Goal: Check status: Check status

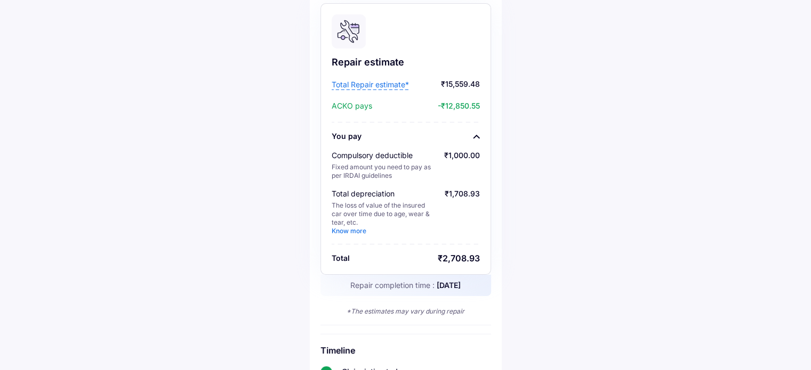
scroll to position [124, 0]
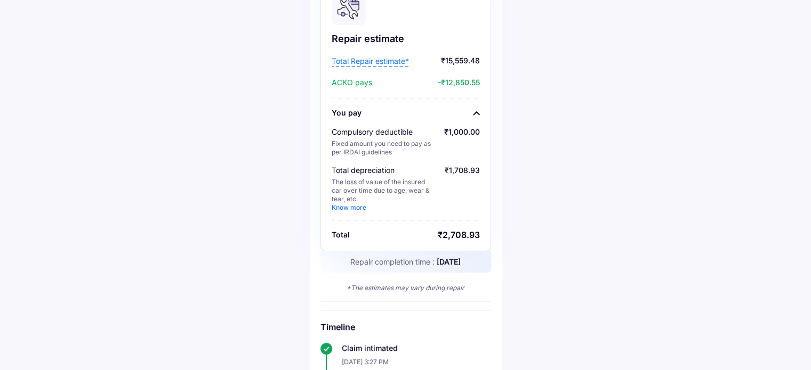
click at [344, 210] on link "Know more" at bounding box center [348, 208] width 35 height 8
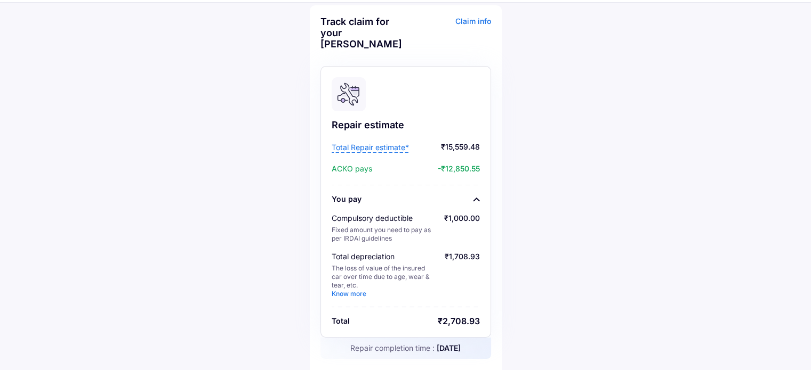
scroll to position [0, 0]
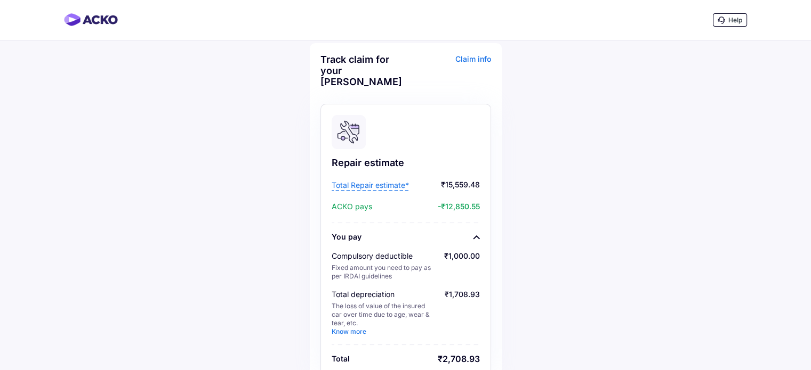
click at [383, 185] on span "Total Repair estimate*" at bounding box center [369, 185] width 77 height 11
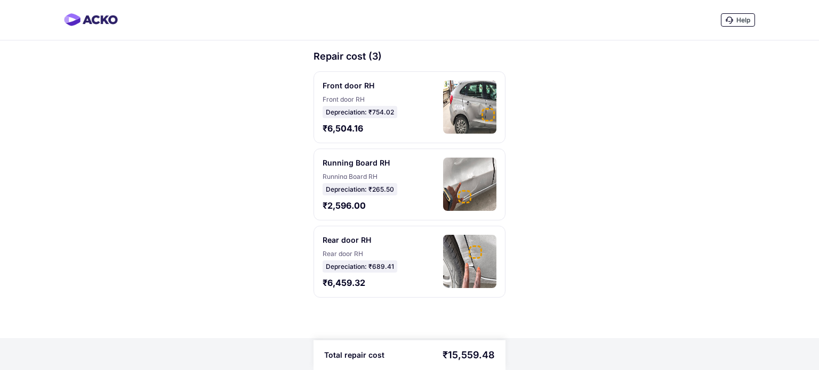
click at [337, 99] on div "Front door RH" at bounding box center [356, 98] width 69 height 6
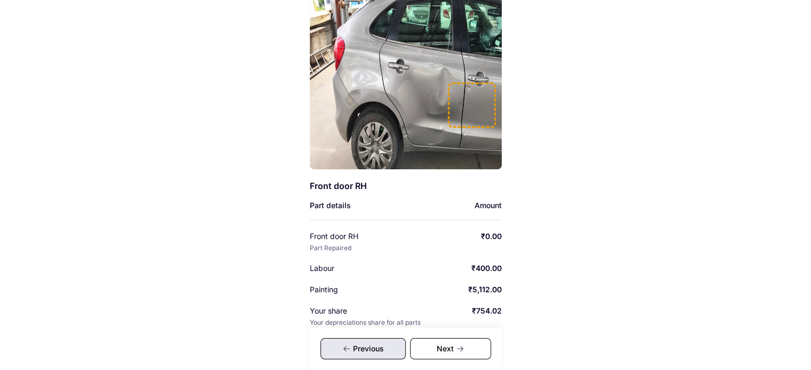
scroll to position [90, 0]
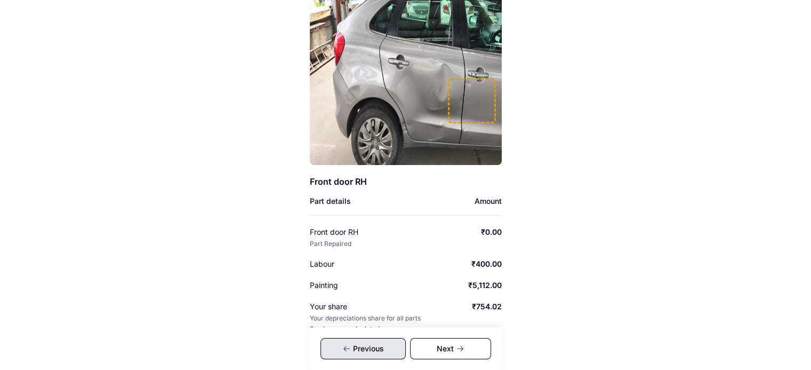
click at [314, 231] on div "Front door RH" at bounding box center [359, 232] width 98 height 11
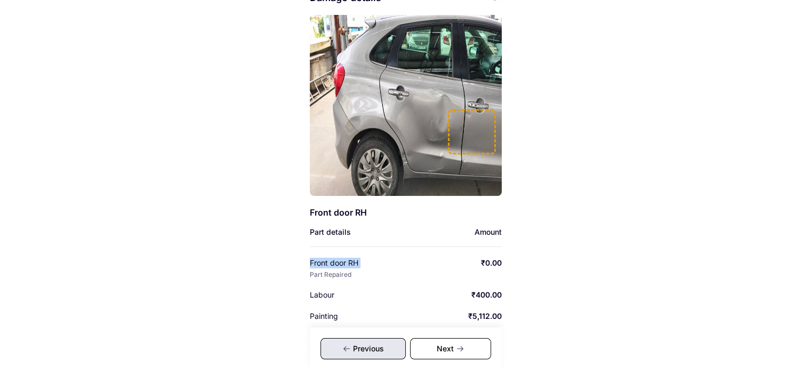
scroll to position [58, 0]
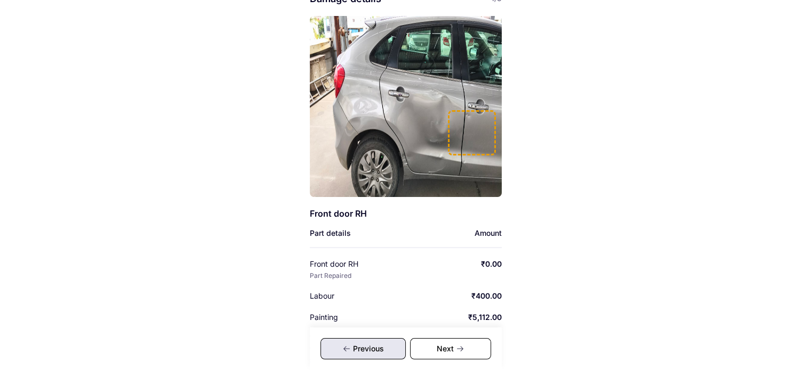
click at [540, 208] on div "Help Damage details 1/3 Front door RH Part details Amount Front door RH Part Re…" at bounding box center [405, 196] width 811 height 509
click at [358, 350] on div "Previous" at bounding box center [362, 348] width 85 height 21
click at [428, 341] on div "Next" at bounding box center [450, 348] width 81 height 21
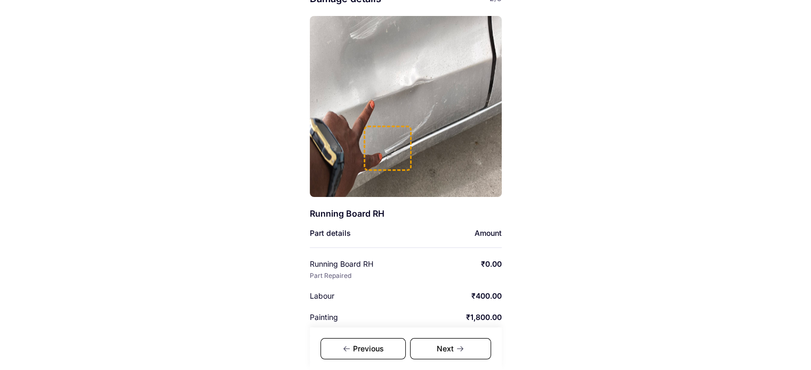
click at [428, 341] on div "Next" at bounding box center [450, 348] width 81 height 21
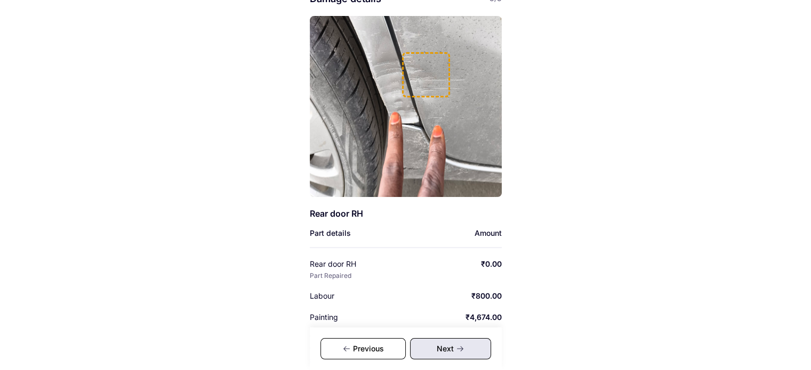
click at [373, 347] on div "Previous" at bounding box center [362, 348] width 85 height 21
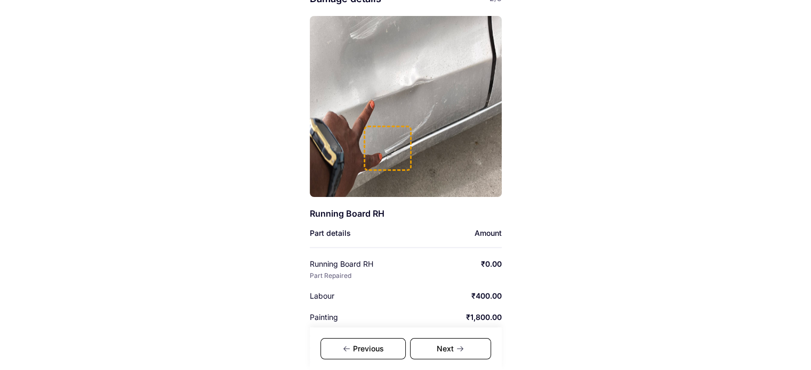
click at [373, 347] on div "Previous" at bounding box center [362, 348] width 85 height 21
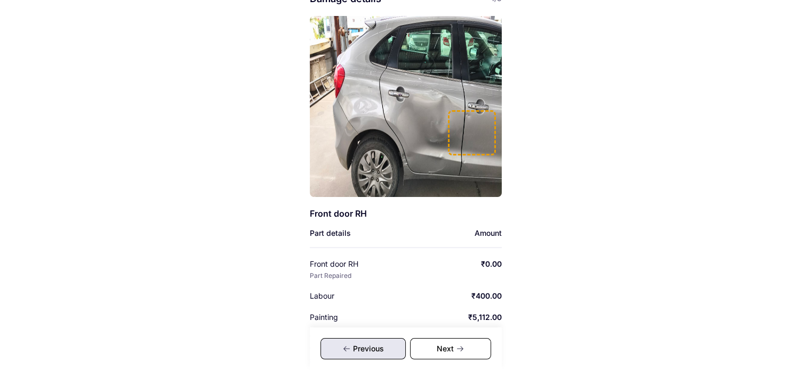
click at [452, 344] on div "Next" at bounding box center [450, 348] width 81 height 21
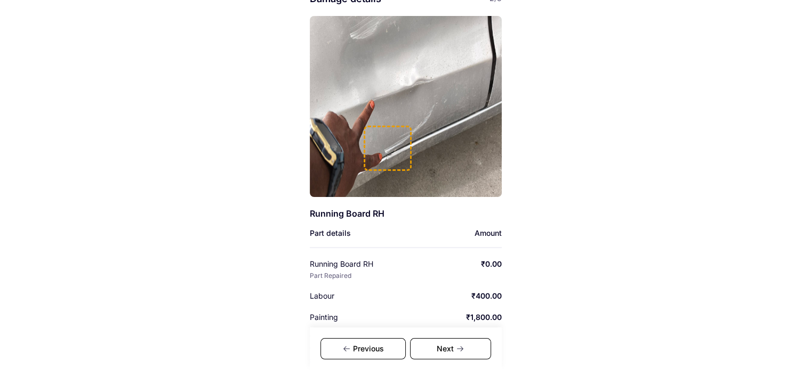
click at [452, 344] on div "Next" at bounding box center [450, 348] width 81 height 21
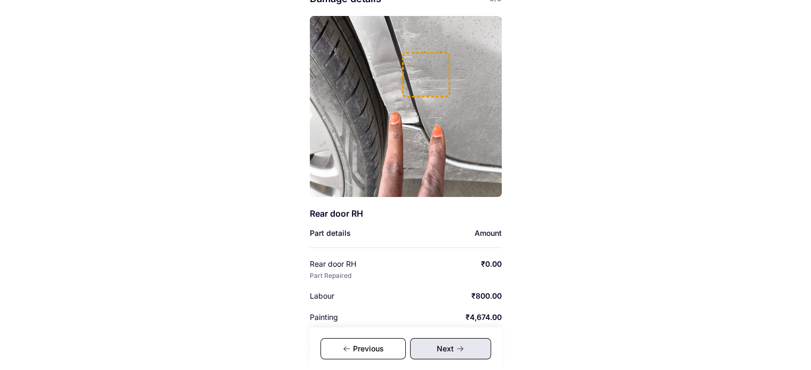
click at [396, 347] on div "Previous" at bounding box center [362, 348] width 85 height 21
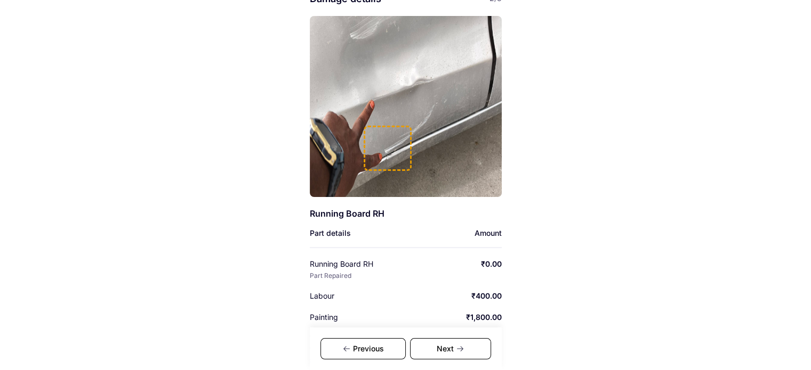
click at [396, 347] on div "Previous" at bounding box center [362, 348] width 85 height 21
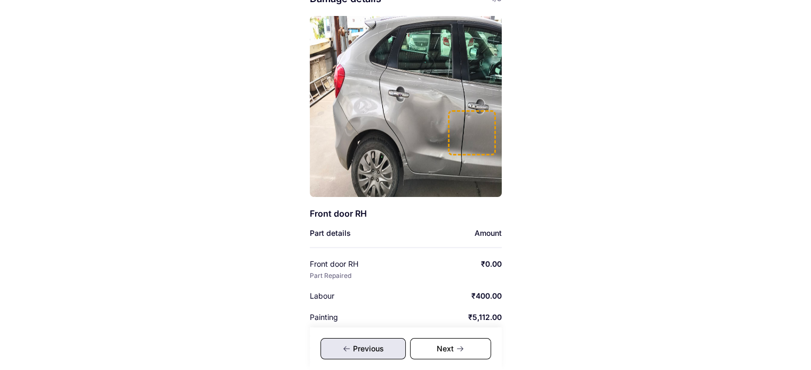
click at [396, 347] on div "Previous" at bounding box center [362, 348] width 85 height 21
click at [471, 341] on div "Next" at bounding box center [450, 348] width 81 height 21
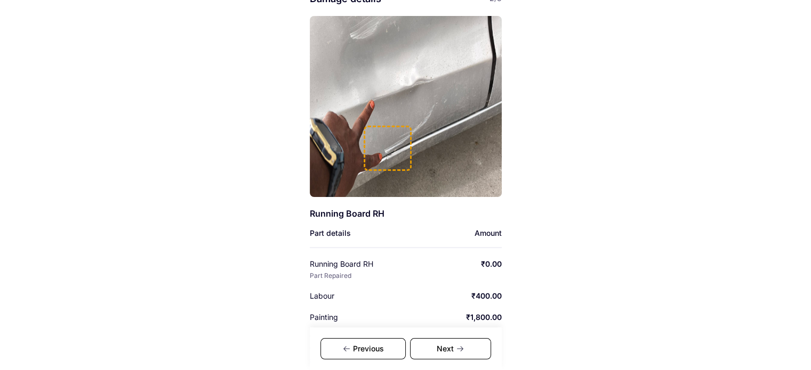
click at [362, 352] on div "Previous" at bounding box center [362, 348] width 85 height 21
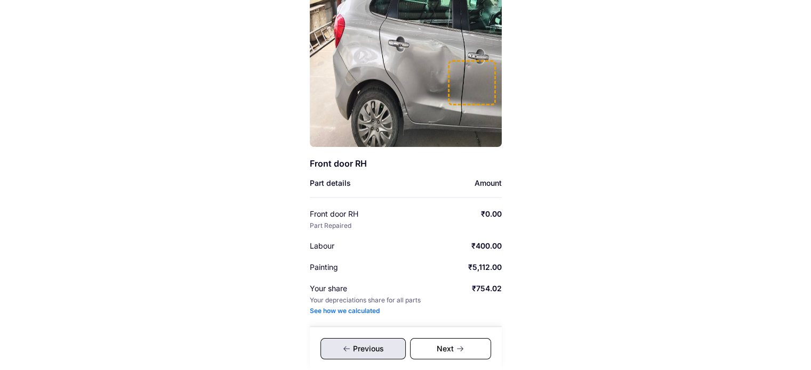
scroll to position [139, 0]
